Goal: Task Accomplishment & Management: Manage account settings

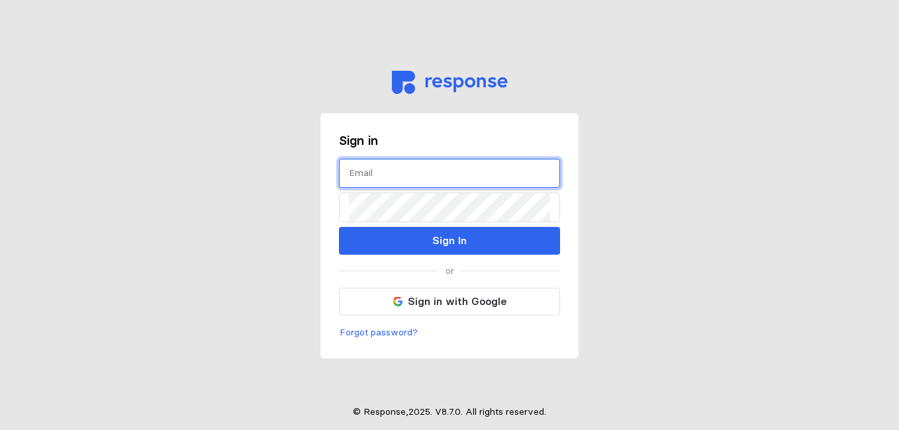
click at [381, 169] on input "text" at bounding box center [449, 174] width 201 height 28
type input "[EMAIL_ADDRESS][DOMAIN_NAME]"
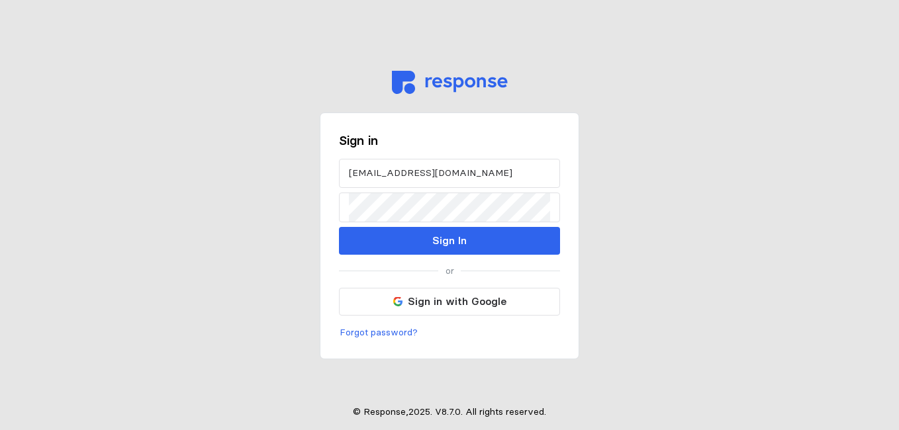
click at [420, 223] on div "[EMAIL_ADDRESS][DOMAIN_NAME] Sign In" at bounding box center [449, 207] width 221 height 96
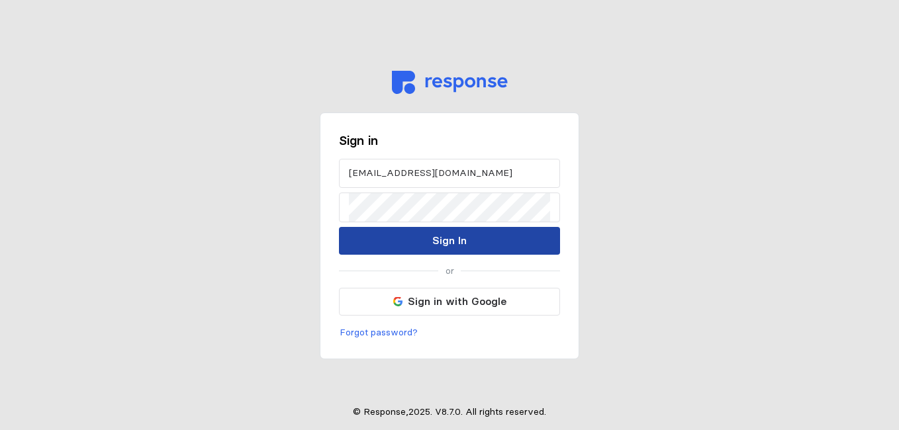
click at [428, 238] on div "[EMAIL_ADDRESS][DOMAIN_NAME] Sign In" at bounding box center [449, 207] width 221 height 96
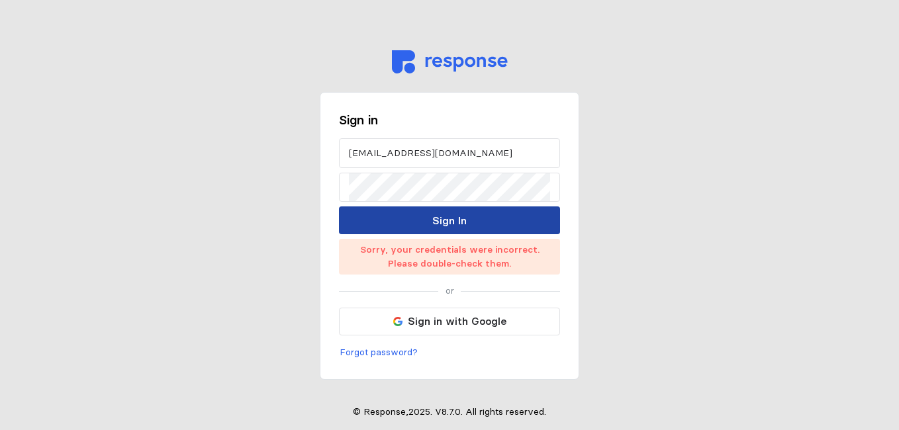
click at [477, 222] on button "Sign In" at bounding box center [449, 221] width 221 height 28
click at [441, 216] on p "Sign In" at bounding box center [449, 220] width 34 height 17
click at [459, 225] on p "Sign In" at bounding box center [449, 220] width 34 height 17
click at [455, 220] on p "Sign In" at bounding box center [449, 220] width 34 height 17
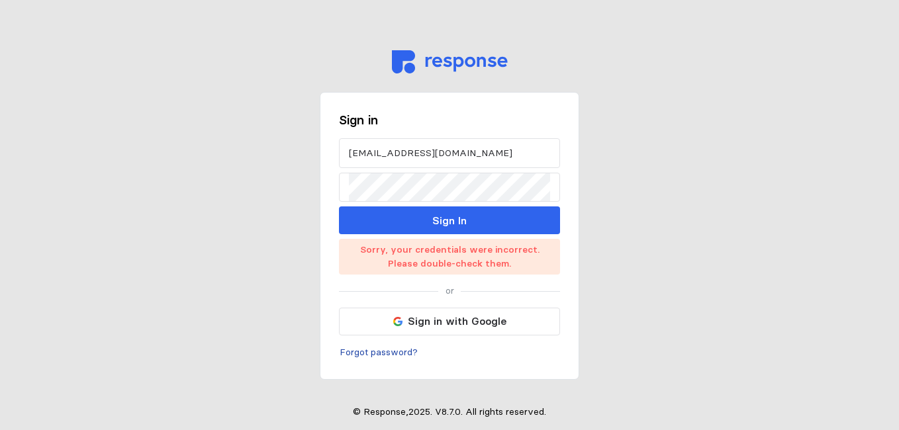
click at [379, 354] on p "Forgot password?" at bounding box center [379, 353] width 78 height 15
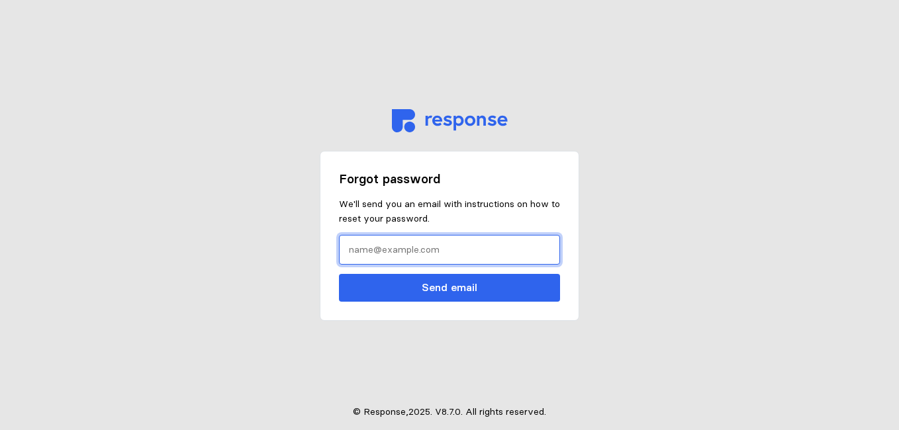
click at [394, 245] on input "text" at bounding box center [449, 250] width 201 height 28
type input "[EMAIL_ADDRESS][DOMAIN_NAME]"
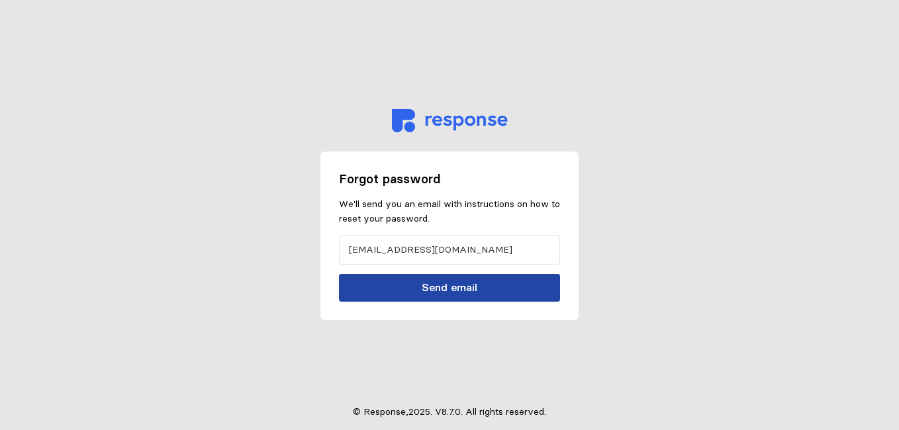
click at [492, 285] on button "Send email" at bounding box center [449, 288] width 221 height 28
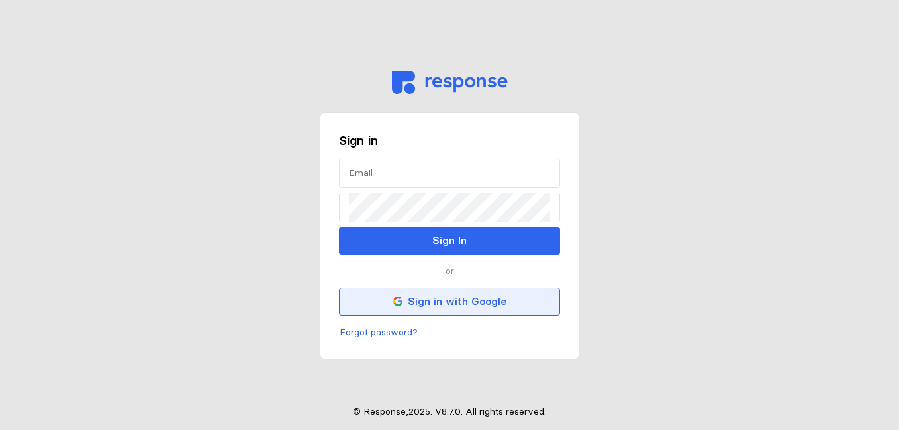
click at [500, 311] on button "Sign in with Google" at bounding box center [449, 302] width 221 height 28
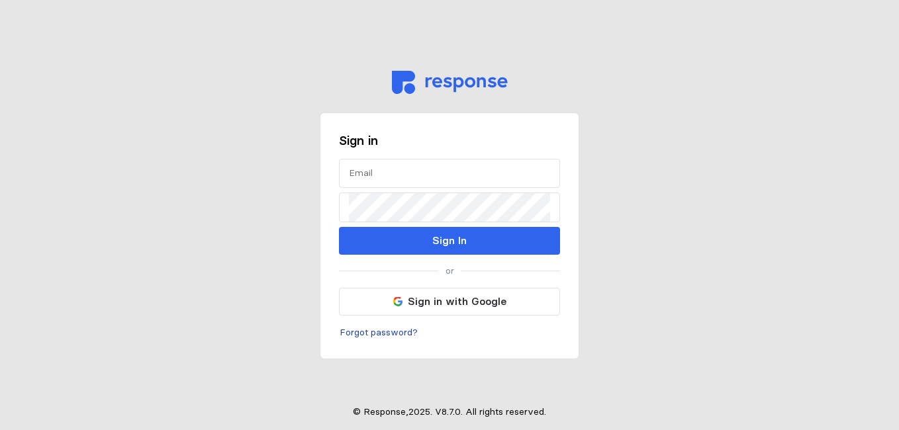
click at [400, 337] on p "Forgot password?" at bounding box center [379, 333] width 78 height 15
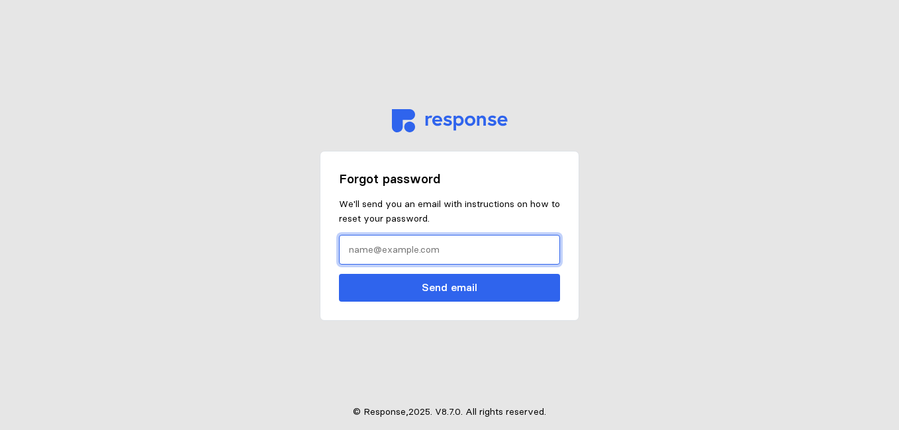
click at [424, 252] on input "text" at bounding box center [449, 250] width 201 height 28
type input "[EMAIL_ADDRESS][DOMAIN_NAME]"
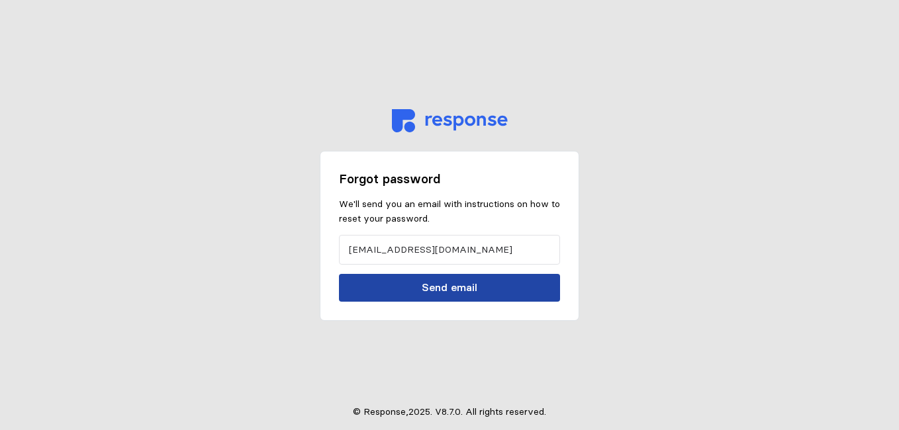
click at [473, 299] on button "Send email" at bounding box center [449, 288] width 221 height 28
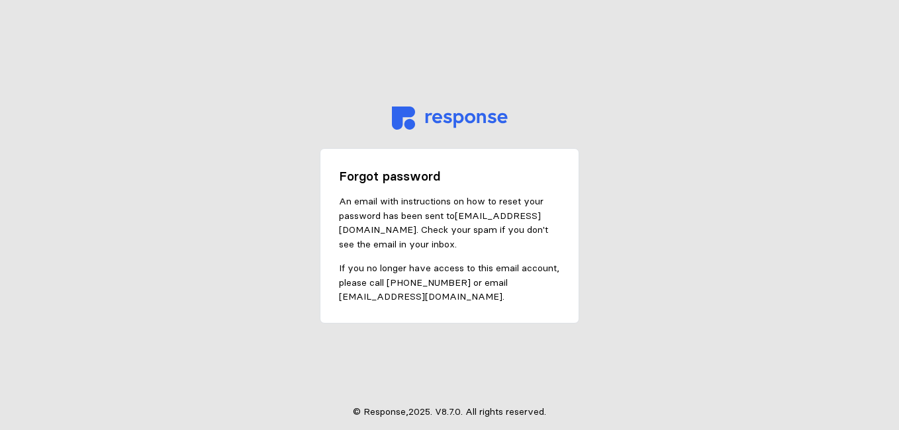
click at [547, 115] on div "Forgot password An email with instructions on how to reset your password has be…" at bounding box center [449, 215] width 259 height 217
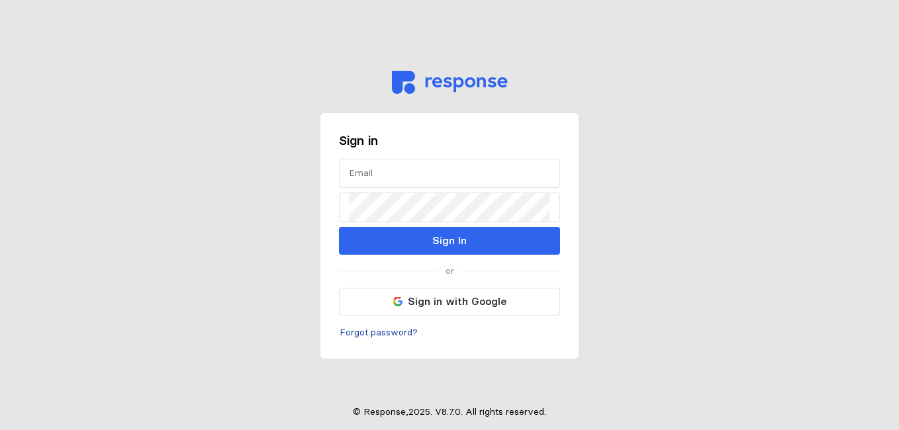
click at [374, 333] on p "Forgot password?" at bounding box center [379, 333] width 78 height 15
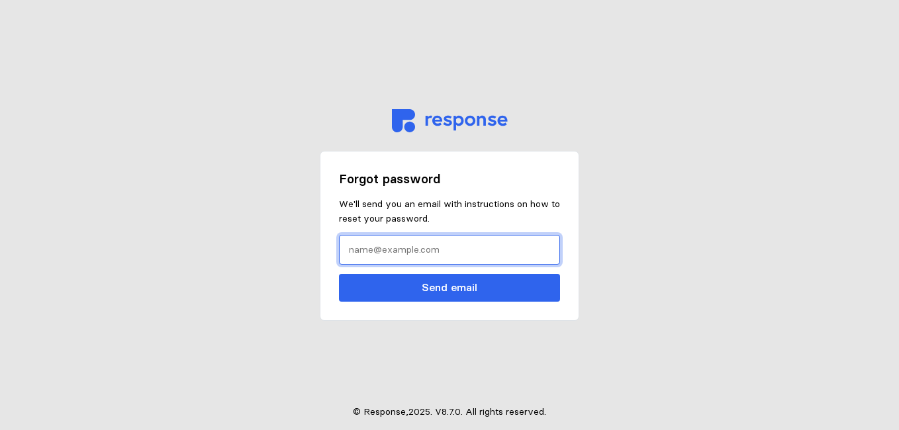
click at [422, 254] on input "text" at bounding box center [449, 250] width 201 height 28
type input "[EMAIL_ADDRESS][DOMAIN_NAME]"
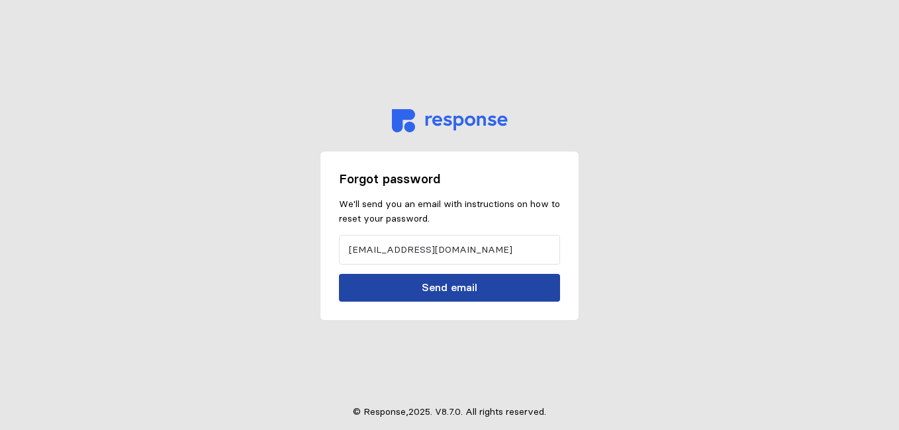
click at [469, 285] on p "Send email" at bounding box center [450, 287] width 56 height 17
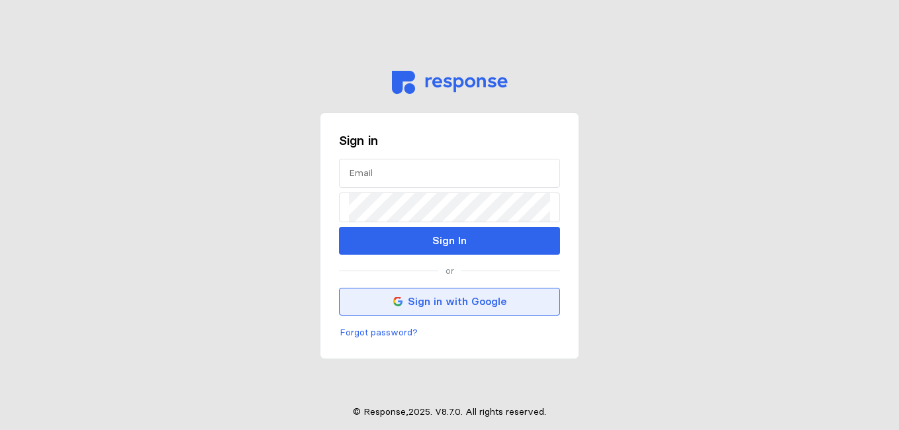
click at [373, 310] on button "Sign in with Google" at bounding box center [449, 302] width 221 height 28
